Goal: Complete application form

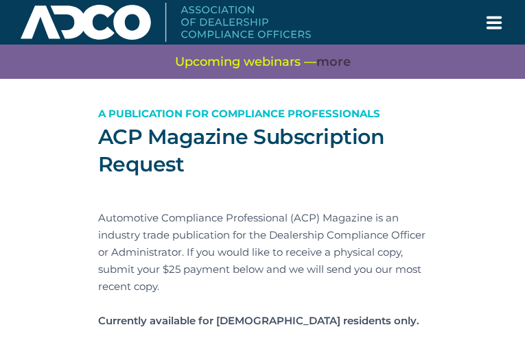
type input "YtmIAHGjdDorClKN"
type input "[EMAIL_ADDRESS][DOMAIN_NAME]"
type input "DZyJhtOgz"
type input "OgfPcXKrPV"
type input "WSRYbGBNtfNg"
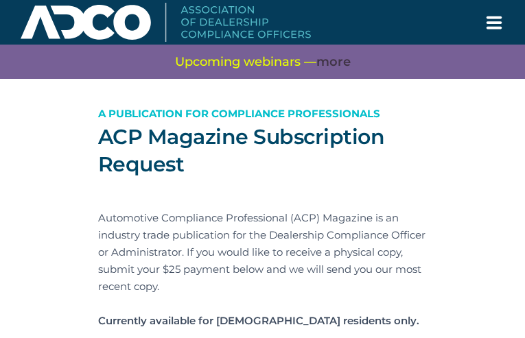
type input "aRLWGRLwZs"
type input "IXUtqfkKJTlu"
type input "kWmHZUvCdGio"
type input "QLVJqMMLDrTdtL"
type input "sgwGnKHLvZzeMywx"
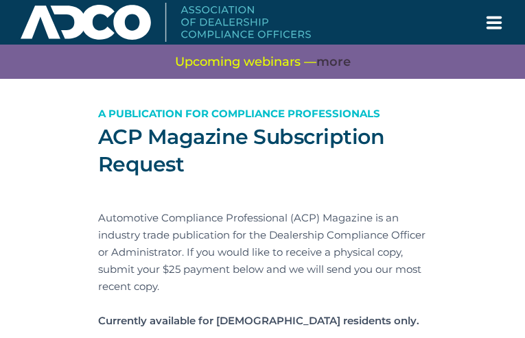
type input "qZjHZhcnReUzB"
type input "vlQfGfBsePZcvFBw"
